Goal: Transaction & Acquisition: Purchase product/service

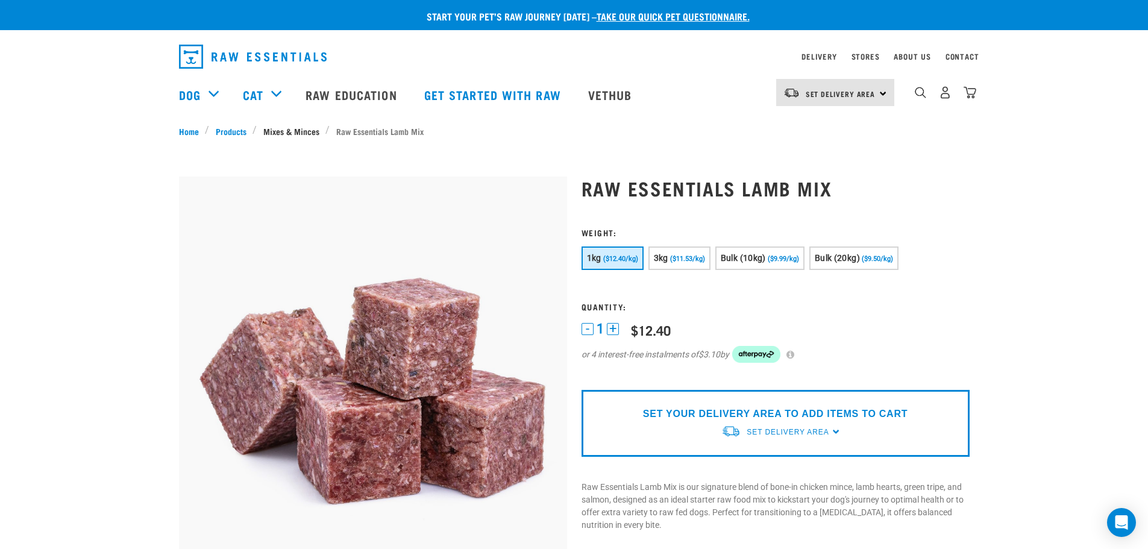
click at [281, 133] on link "Mixes & Minces" at bounding box center [291, 131] width 69 height 13
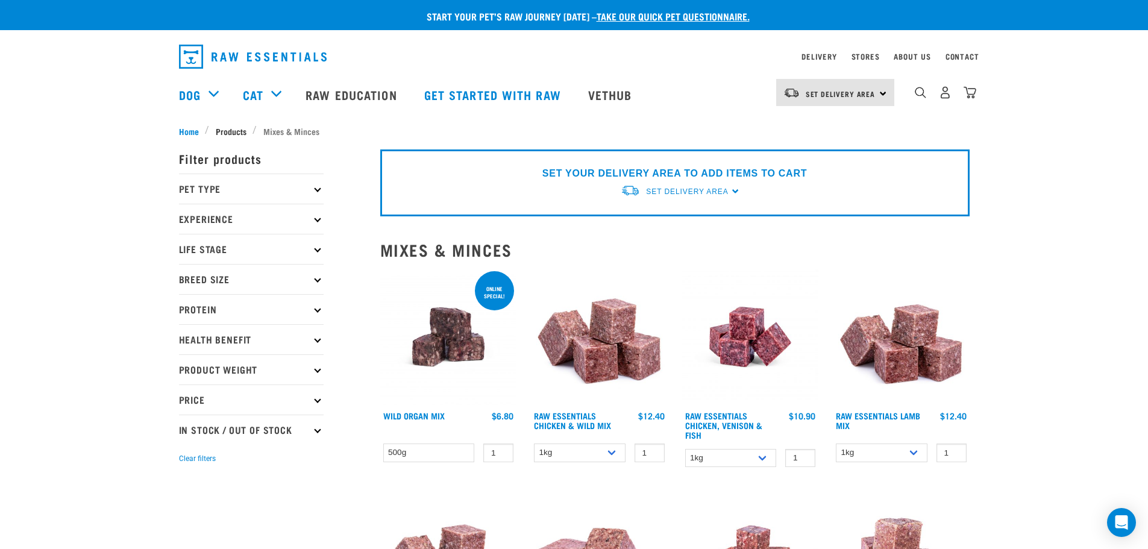
click at [237, 128] on span "Products" at bounding box center [231, 131] width 31 height 13
click at [317, 369] on icon at bounding box center [317, 369] width 7 height 7
click at [186, 479] on label "Bulk" at bounding box center [207, 481] width 43 height 15
click at [184, 479] on input "Bulk" at bounding box center [183, 479] width 8 height 8
checkbox input "true"
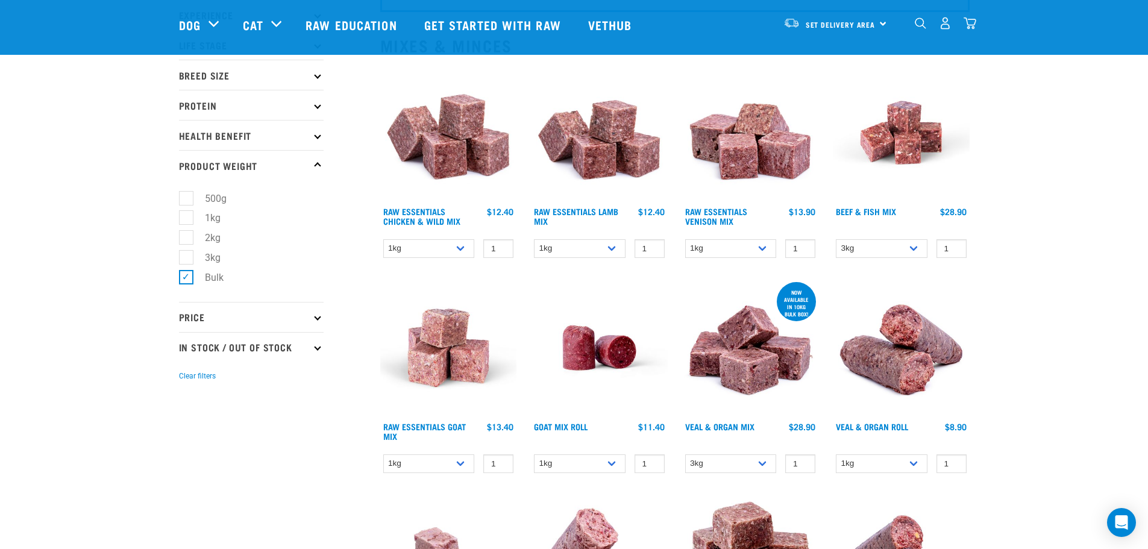
scroll to position [121, 0]
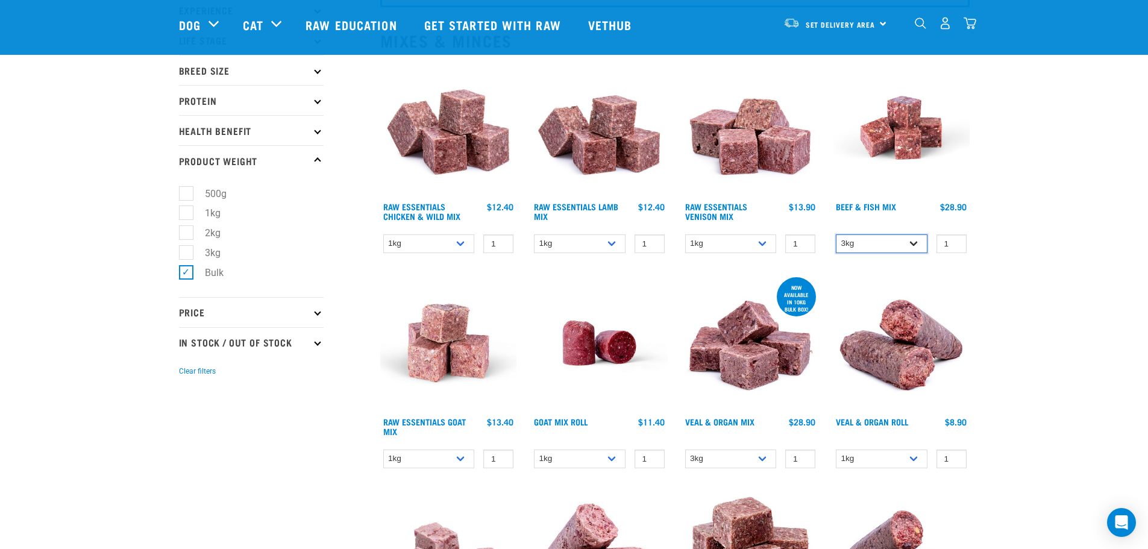
click at [916, 245] on select "3kg Bulk (10kg)" at bounding box center [882, 243] width 92 height 19
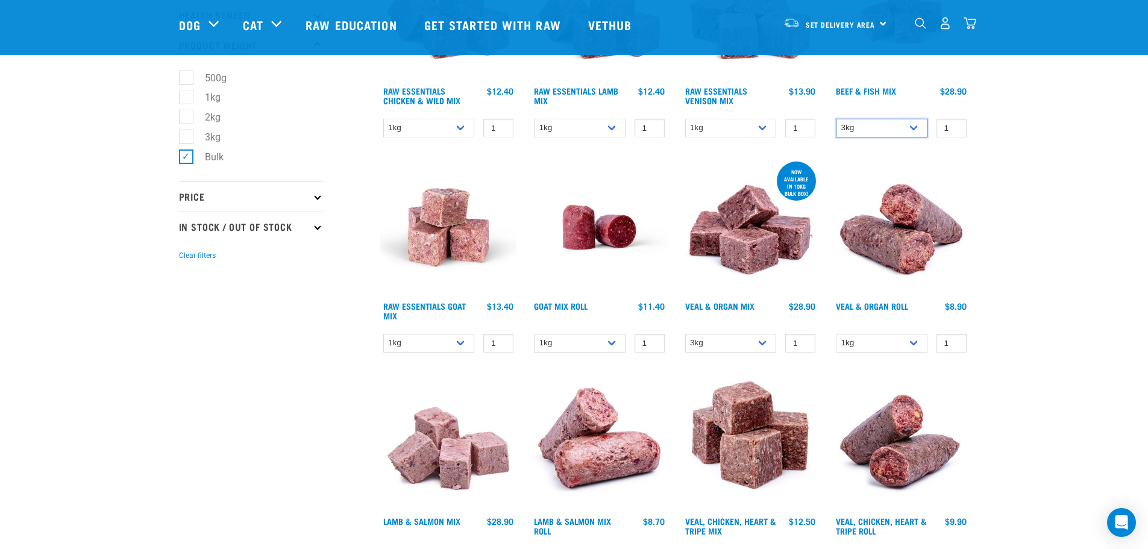
scroll to position [241, 0]
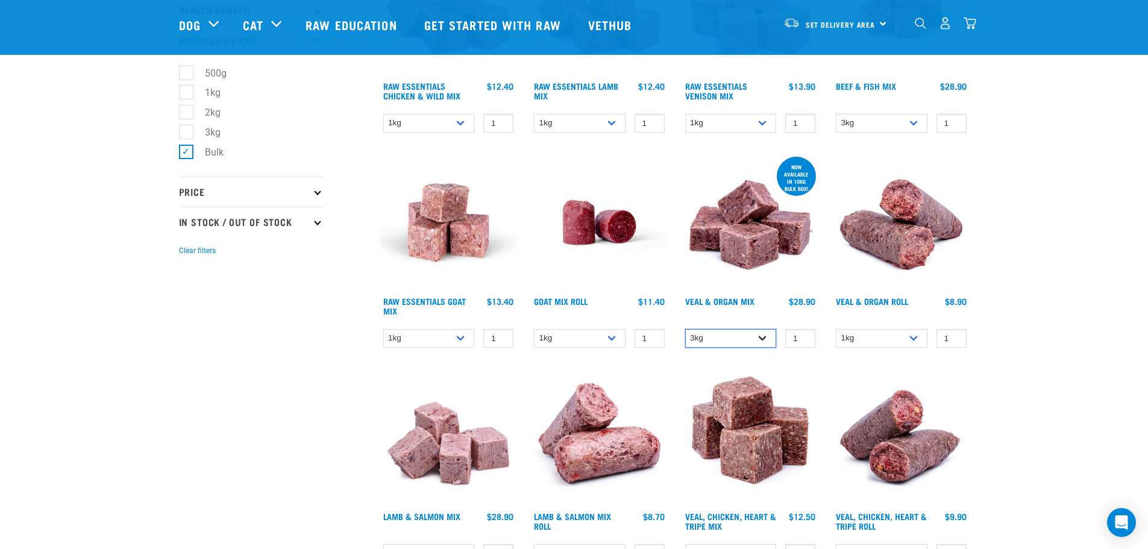
click at [765, 337] on select "3kg Bulk (10kg)" at bounding box center [731, 338] width 92 height 19
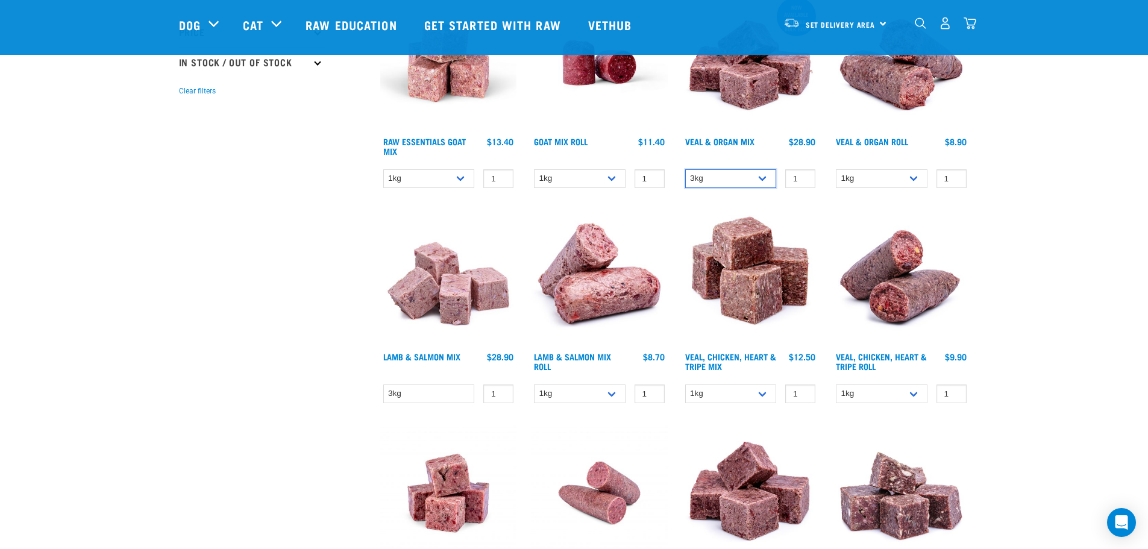
scroll to position [422, 0]
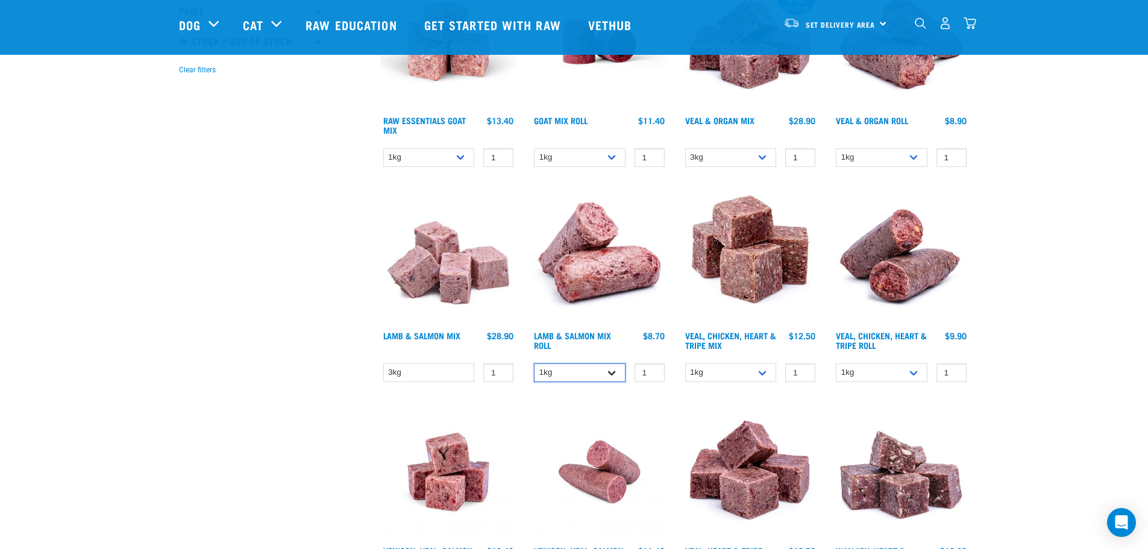
click at [618, 374] on select "1kg Bulk (10kg)" at bounding box center [580, 372] width 92 height 19
drag, startPoint x: 618, startPoint y: 374, endPoint x: 653, endPoint y: 363, distance: 37.2
click at [618, 374] on select "1kg Bulk (10kg)" at bounding box center [580, 372] width 92 height 19
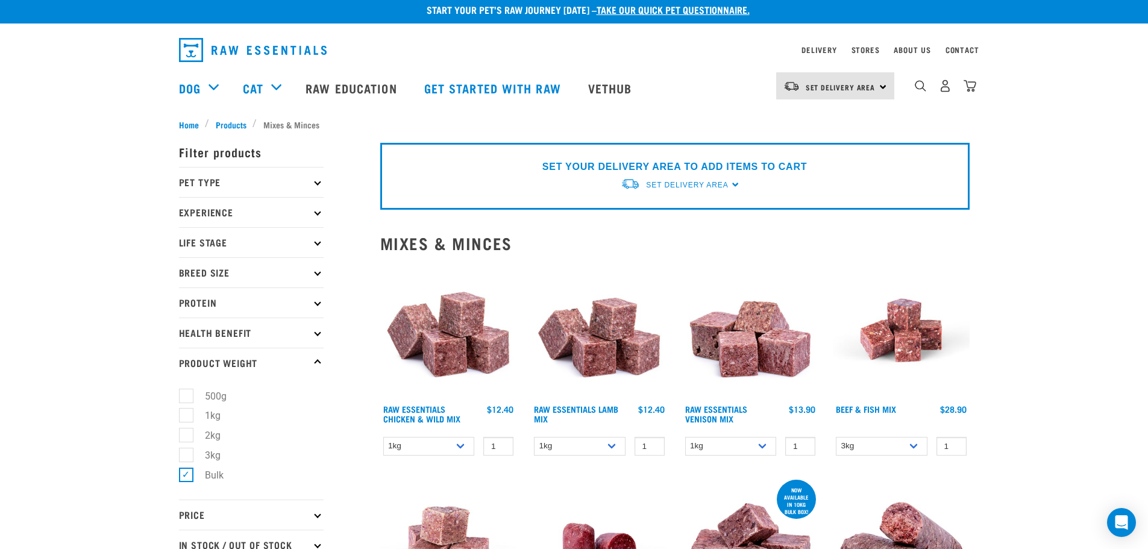
scroll to position [0, 0]
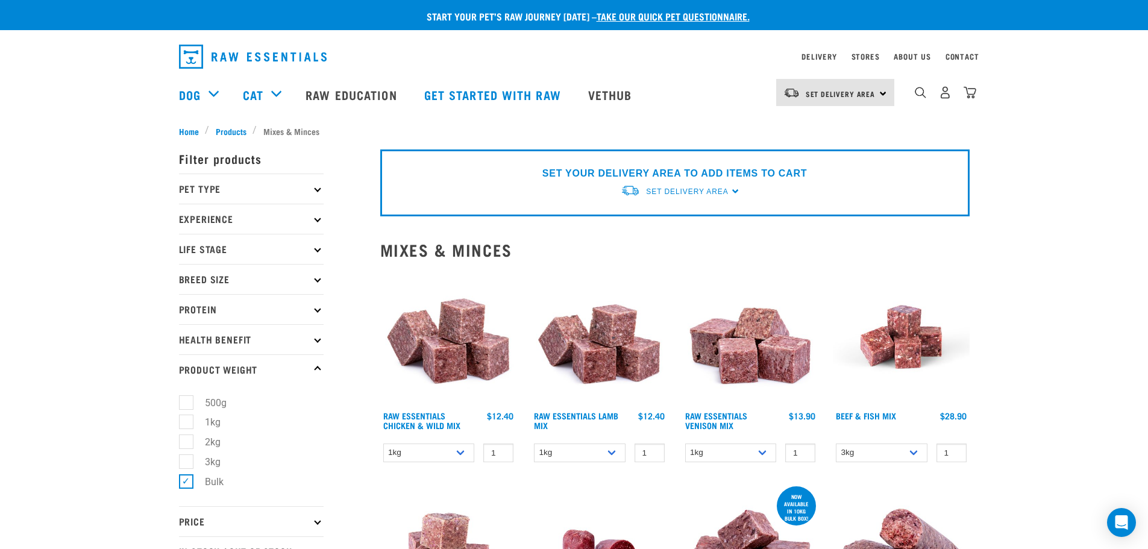
click at [882, 97] on div "Set Delivery Area North Island South Island" at bounding box center [835, 92] width 118 height 27
click at [823, 151] on link "[GEOGRAPHIC_DATA]" at bounding box center [834, 153] width 116 height 27
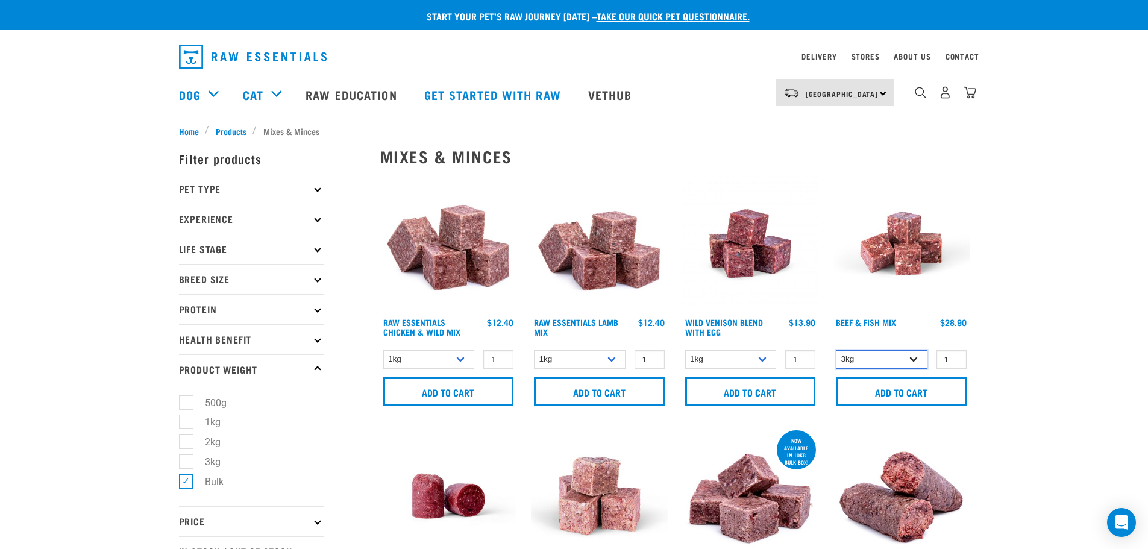
click at [875, 351] on select "3kg Bulk (10kg)" at bounding box center [882, 359] width 92 height 19
click at [876, 351] on select "3kg Bulk (10kg)" at bounding box center [882, 359] width 92 height 19
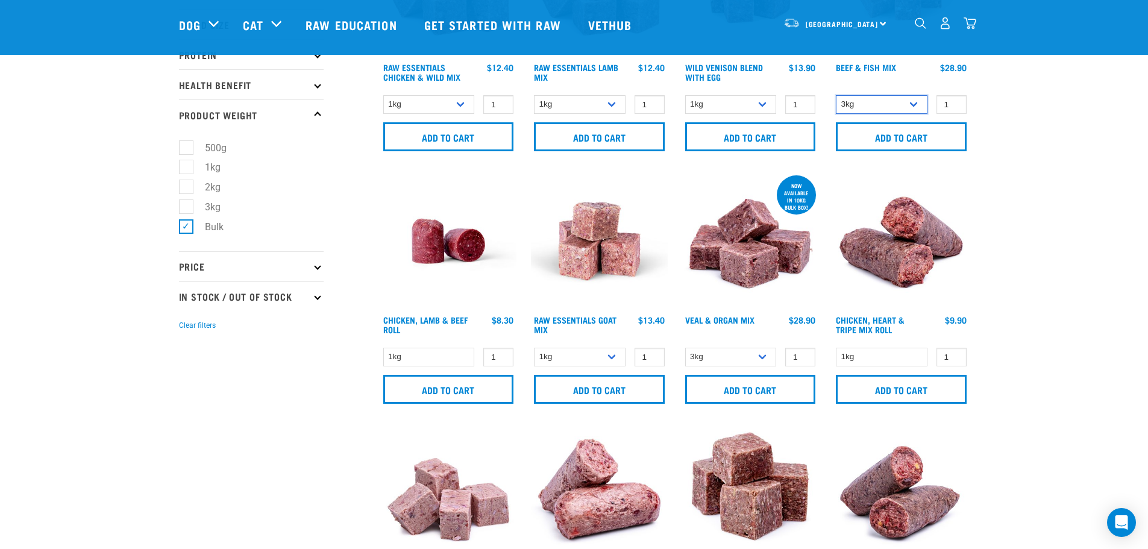
scroll to position [181, 0]
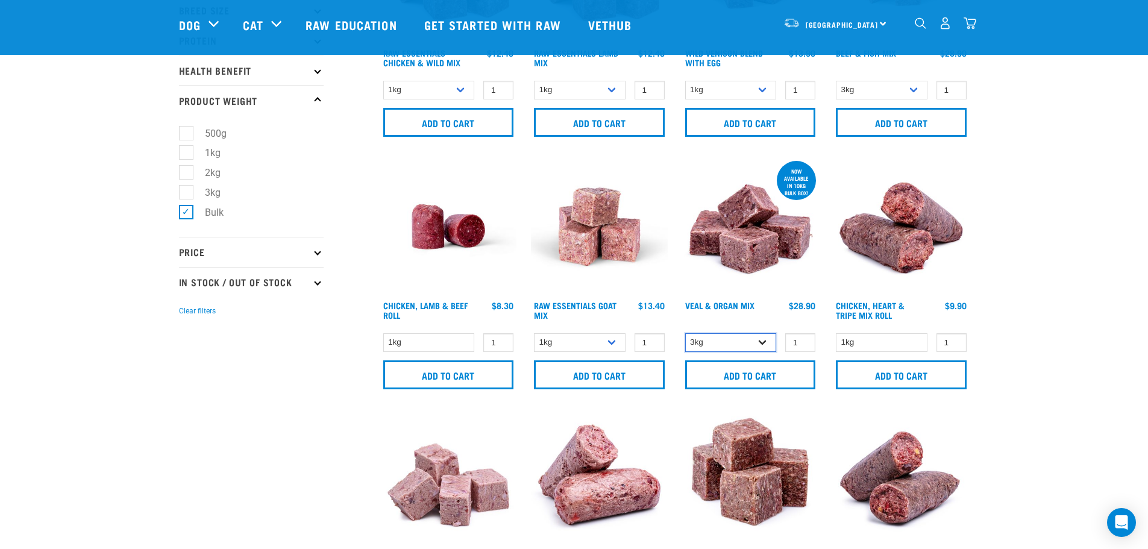
click at [735, 345] on select "3kg Bulk (10kg)" at bounding box center [731, 342] width 92 height 19
click at [741, 343] on select "3kg Bulk (10kg)" at bounding box center [731, 342] width 92 height 19
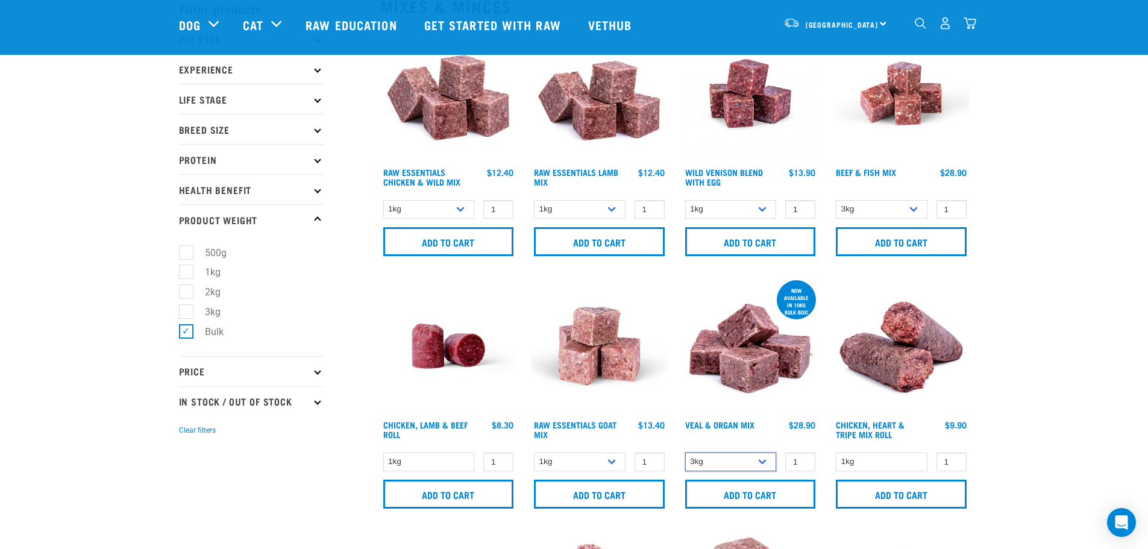
scroll to position [60, 0]
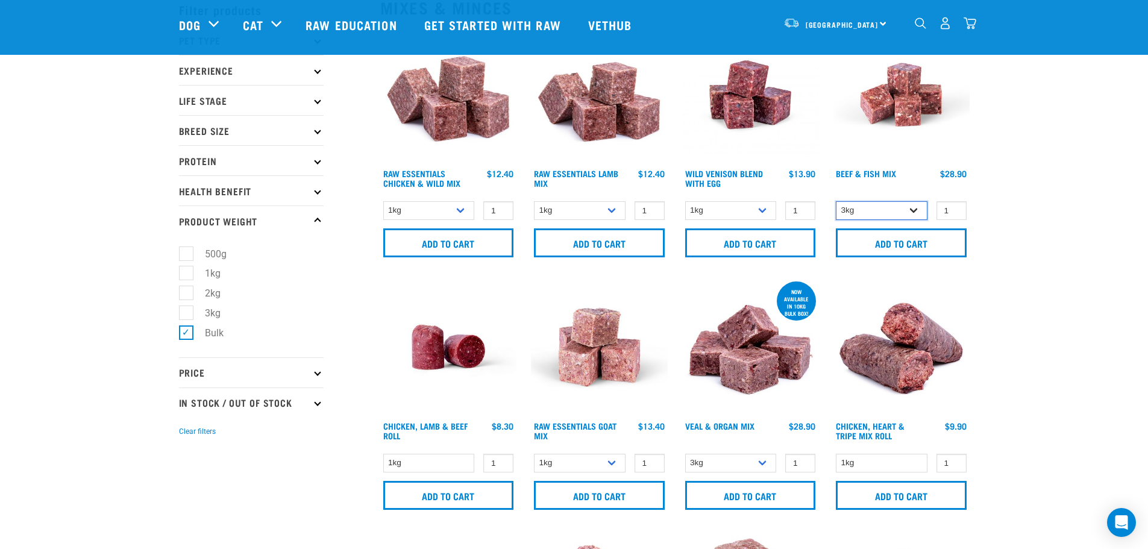
click at [881, 210] on select "3kg Bulk (10kg)" at bounding box center [882, 210] width 92 height 19
select select "435759"
click at [836, 201] on select "3kg Bulk (10kg)" at bounding box center [882, 210] width 92 height 19
drag, startPoint x: 727, startPoint y: 459, endPoint x: 719, endPoint y: 468, distance: 12.4
click at [727, 459] on select "3kg Bulk (10kg)" at bounding box center [731, 463] width 92 height 19
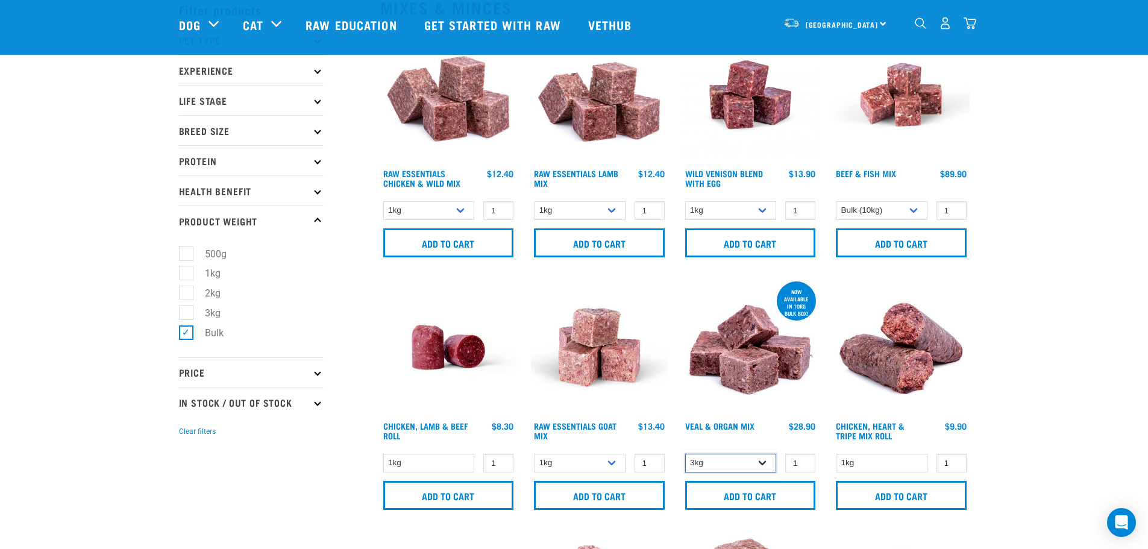
select select "951"
click at [685, 454] on select "3kg Bulk (10kg)" at bounding box center [731, 463] width 92 height 19
click at [876, 168] on div at bounding box center [901, 145] width 151 height 252
click at [865, 171] on link "Beef & Fish Mix" at bounding box center [866, 173] width 60 height 4
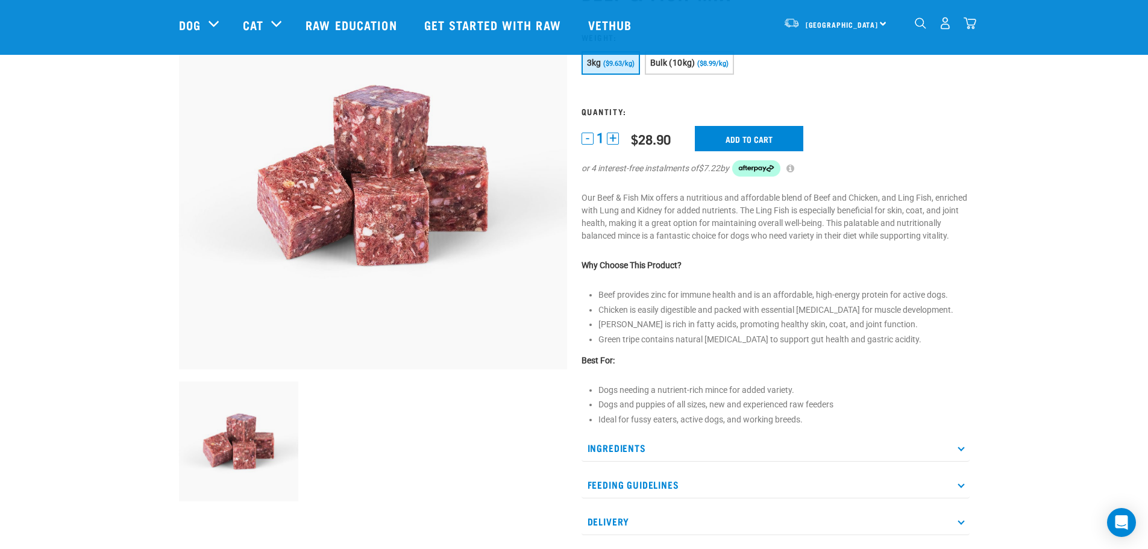
scroll to position [121, 0]
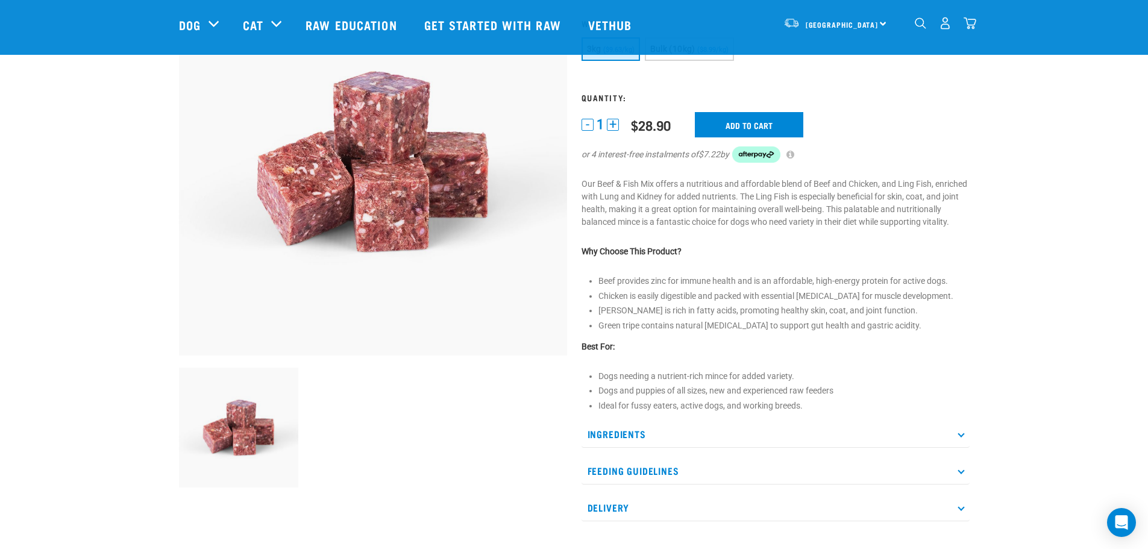
click at [741, 440] on p "Ingredients" at bounding box center [775, 434] width 388 height 27
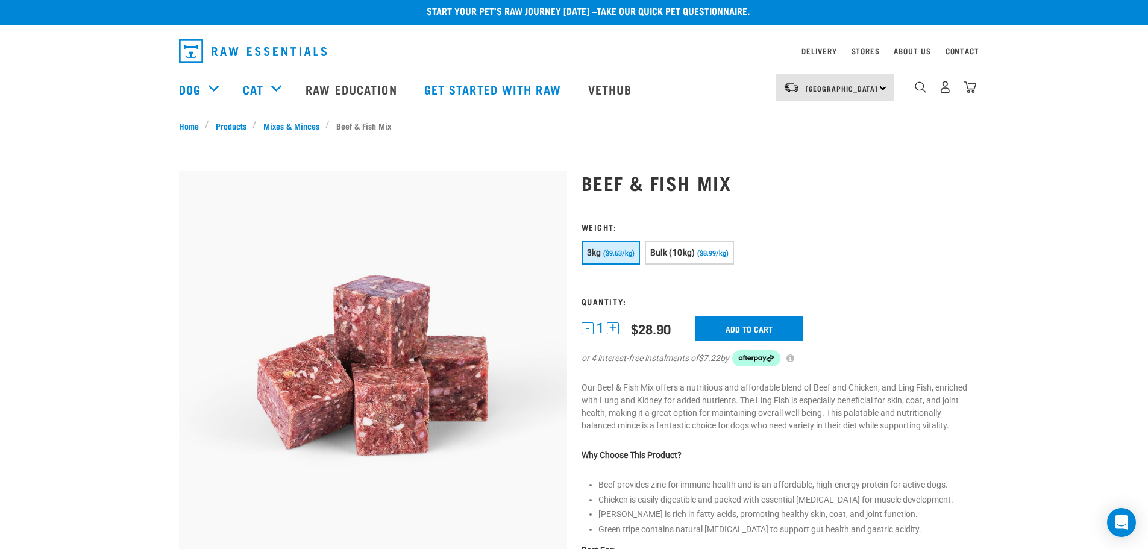
scroll to position [0, 0]
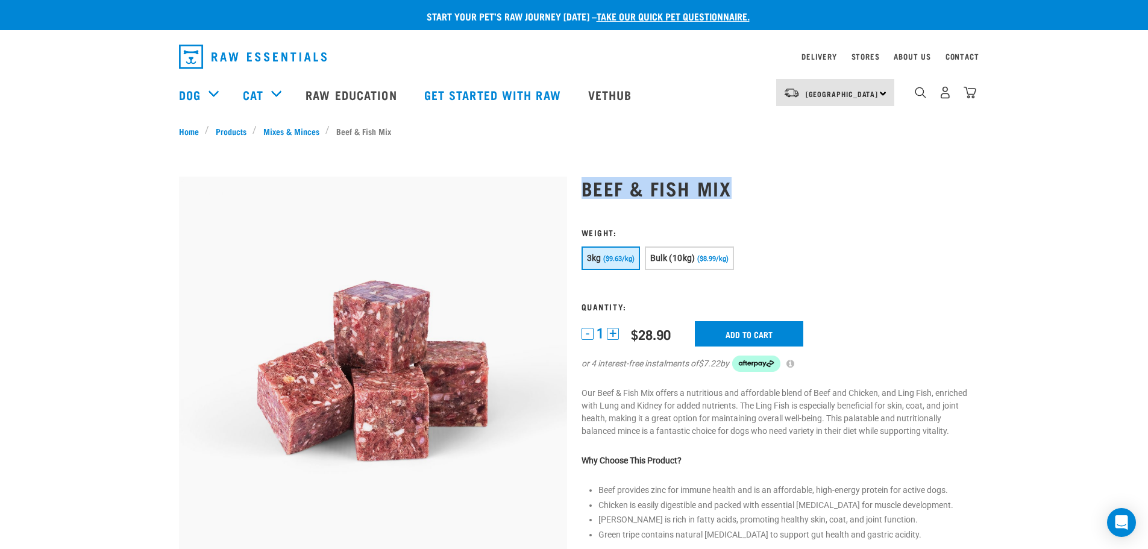
drag, startPoint x: 698, startPoint y: 183, endPoint x: 581, endPoint y: 187, distance: 117.0
click at [581, 187] on h1 "Beef & Fish Mix" at bounding box center [775, 188] width 388 height 22
copy h1 "Beef & Fish Mix"
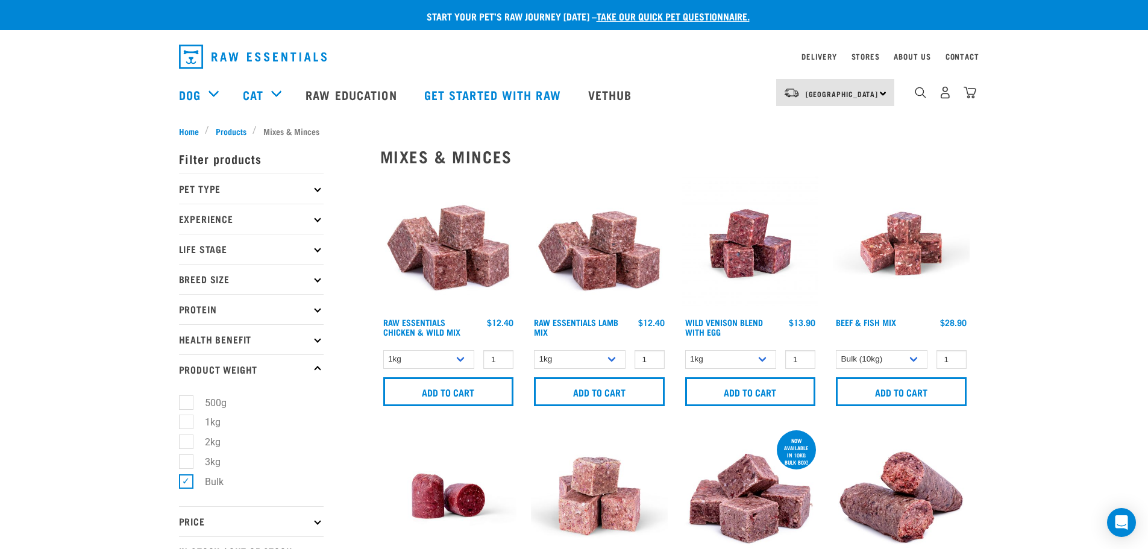
select select "435759"
select select "951"
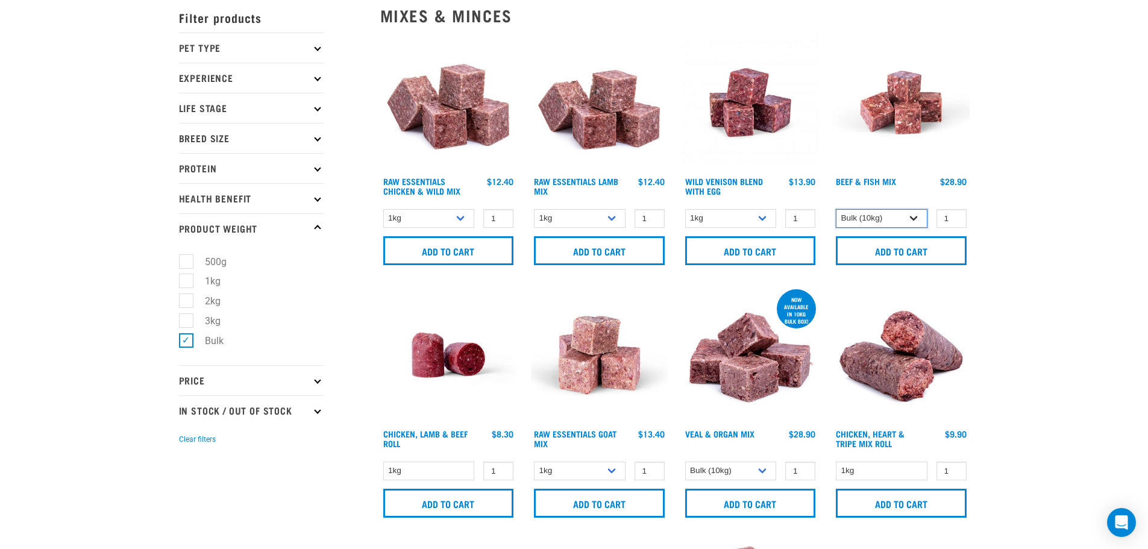
click at [886, 218] on select "3kg Bulk (10kg)" at bounding box center [882, 218] width 92 height 19
select select "340140"
click at [836, 209] on select "3kg Bulk (10kg)" at bounding box center [882, 218] width 92 height 19
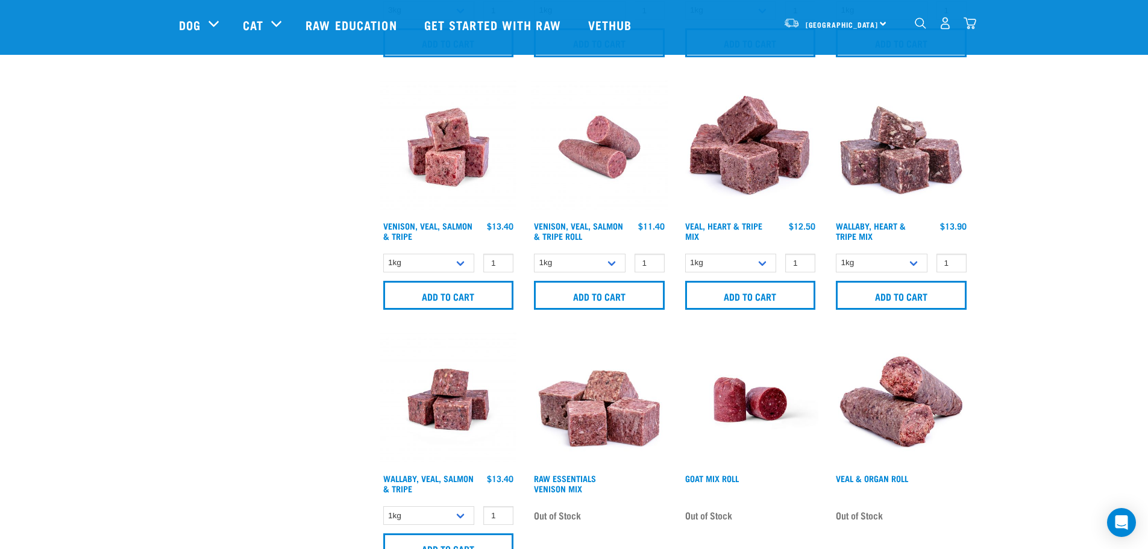
scroll to position [804, 0]
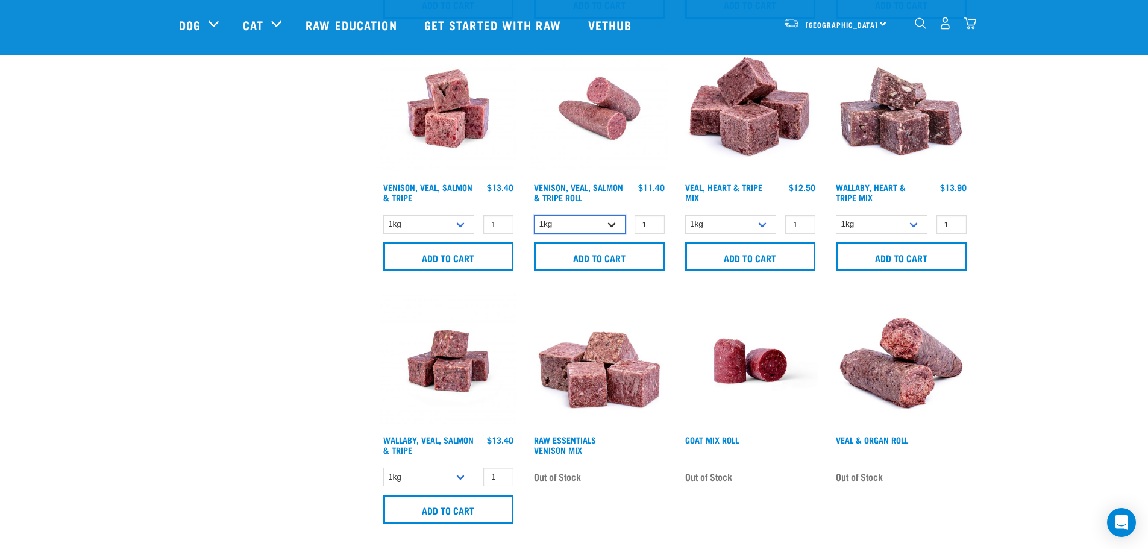
click at [554, 222] on select "1kg Bulk (10kg)" at bounding box center [580, 224] width 92 height 19
click at [554, 223] on select "1kg Bulk (10kg)" at bounding box center [580, 224] width 92 height 19
select select "336057"
click at [534, 215] on select "1kg Bulk (10kg)" at bounding box center [580, 224] width 92 height 19
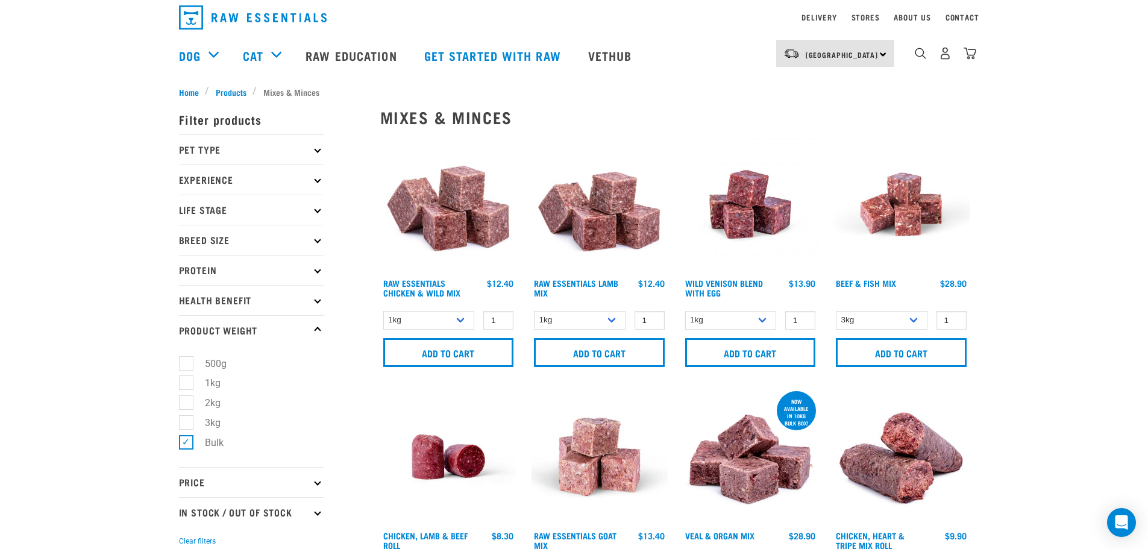
scroll to position [0, 0]
